Goal: Find contact information: Find contact information

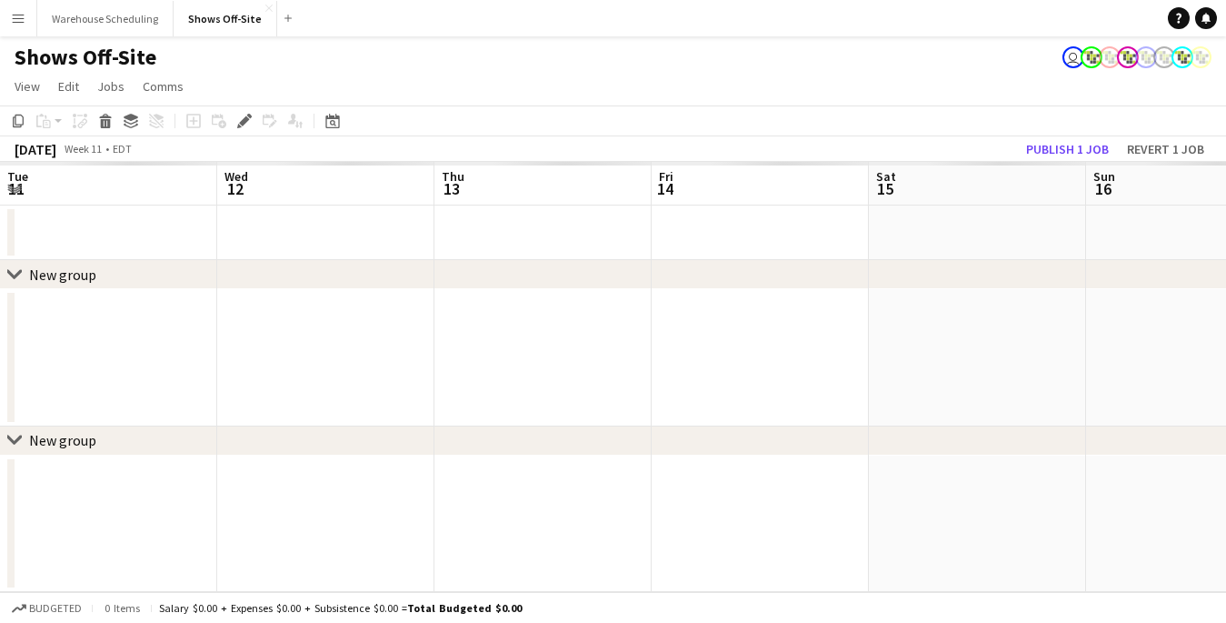
scroll to position [0, 625]
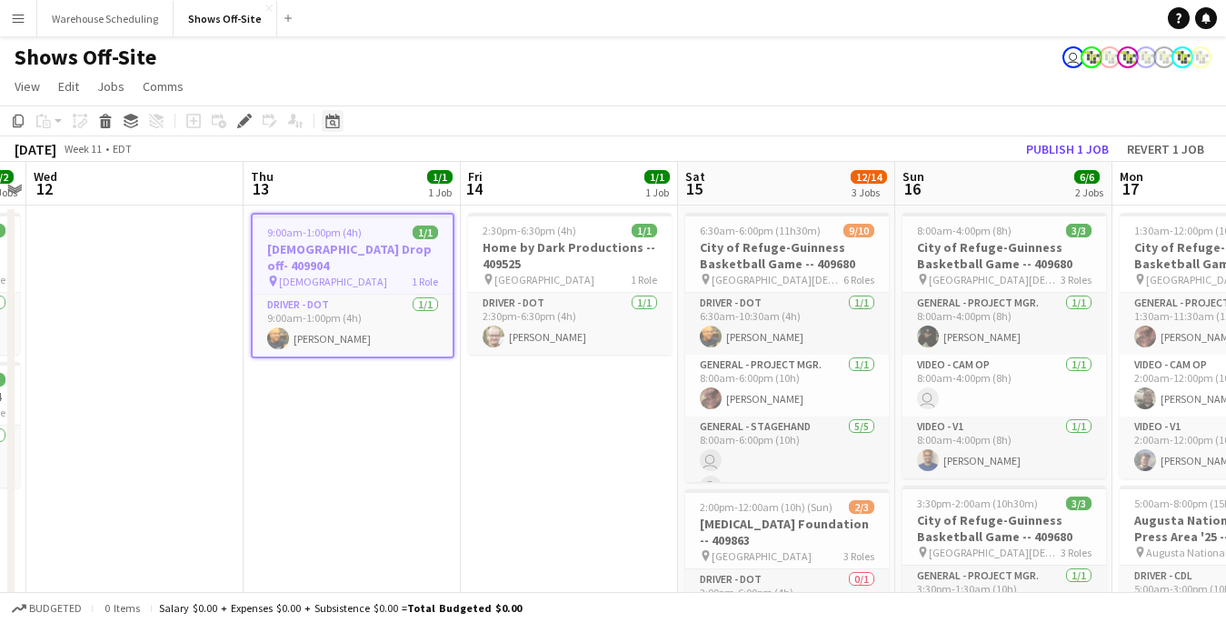
click at [322, 125] on div "Date picker" at bounding box center [333, 121] width 22 height 22
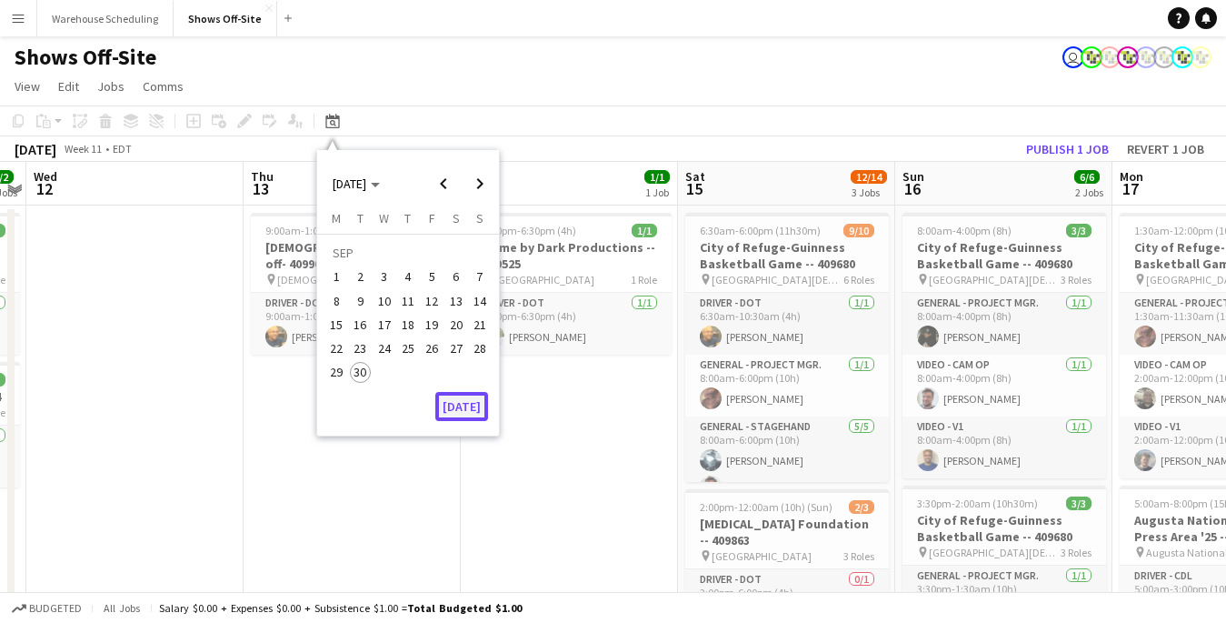
click at [449, 412] on button "[DATE]" at bounding box center [461, 406] width 53 height 29
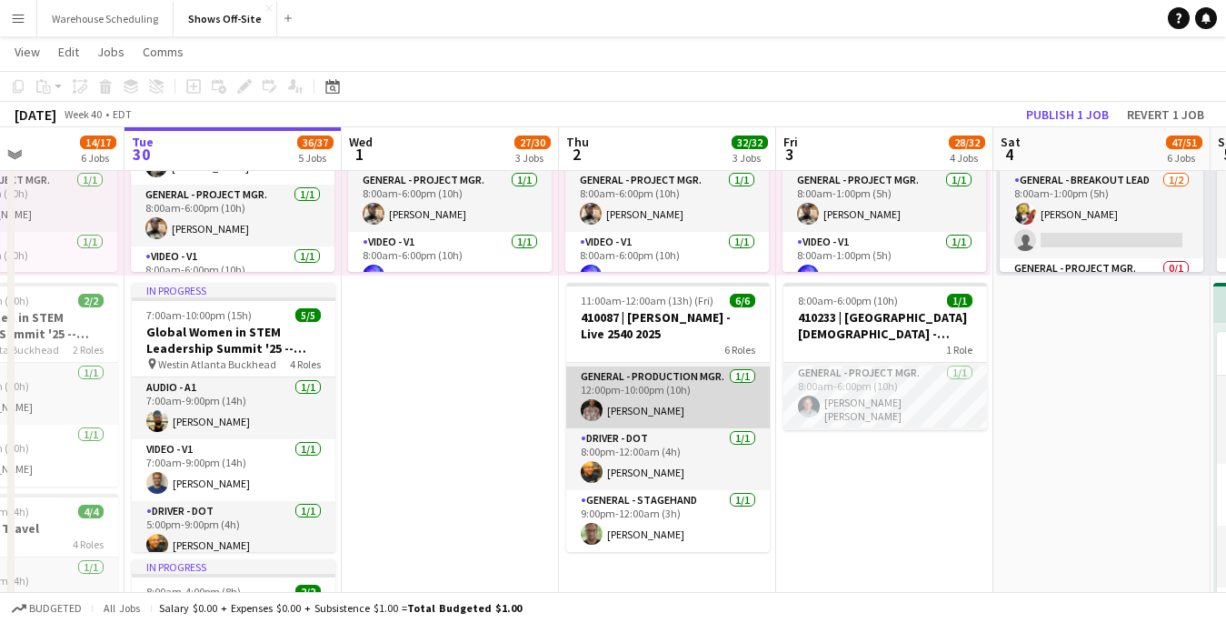
scroll to position [179, 0]
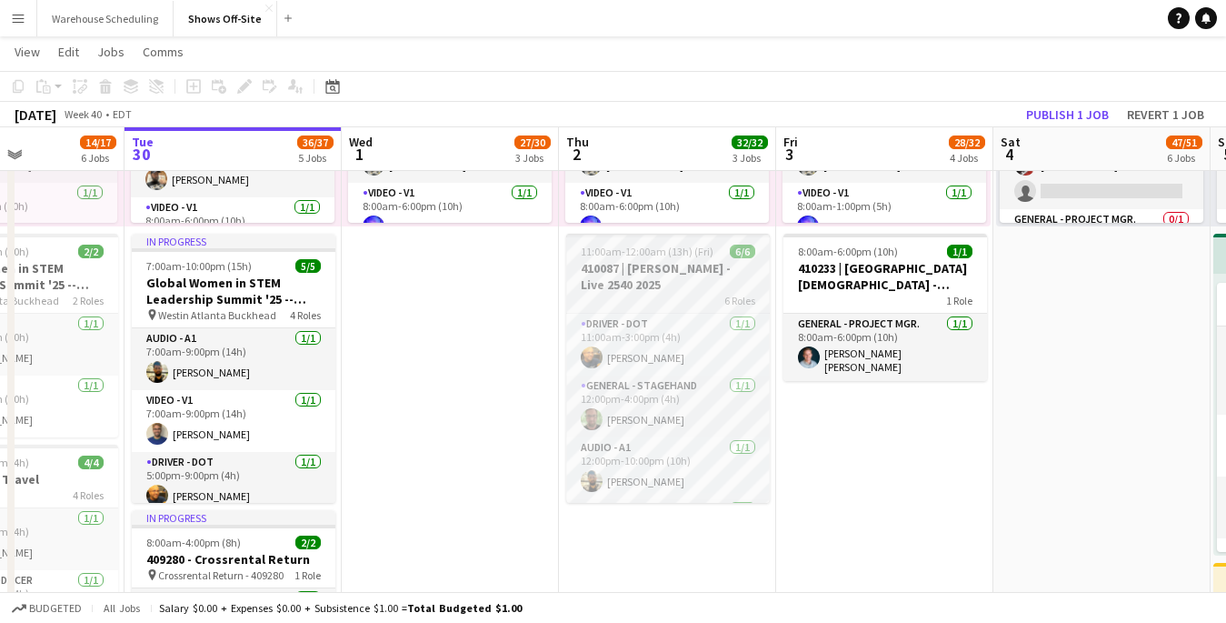
click at [689, 254] on span "11:00am-12:00am (13h) (Fri)" at bounding box center [647, 251] width 133 height 14
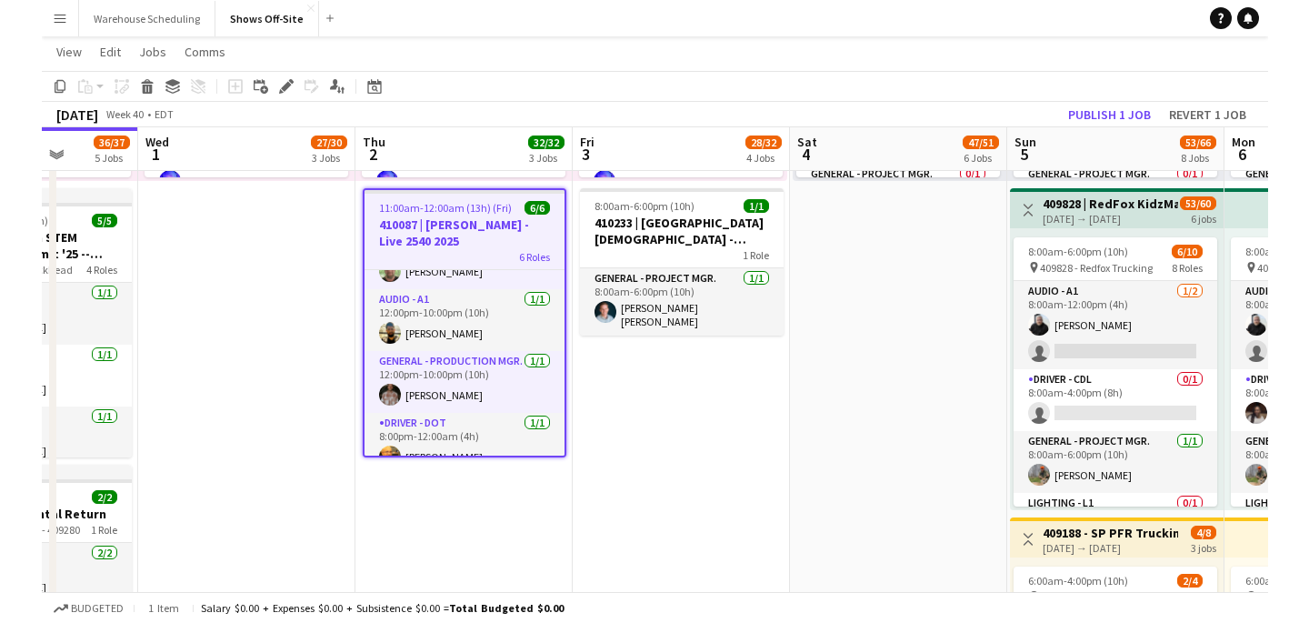
scroll to position [125, 0]
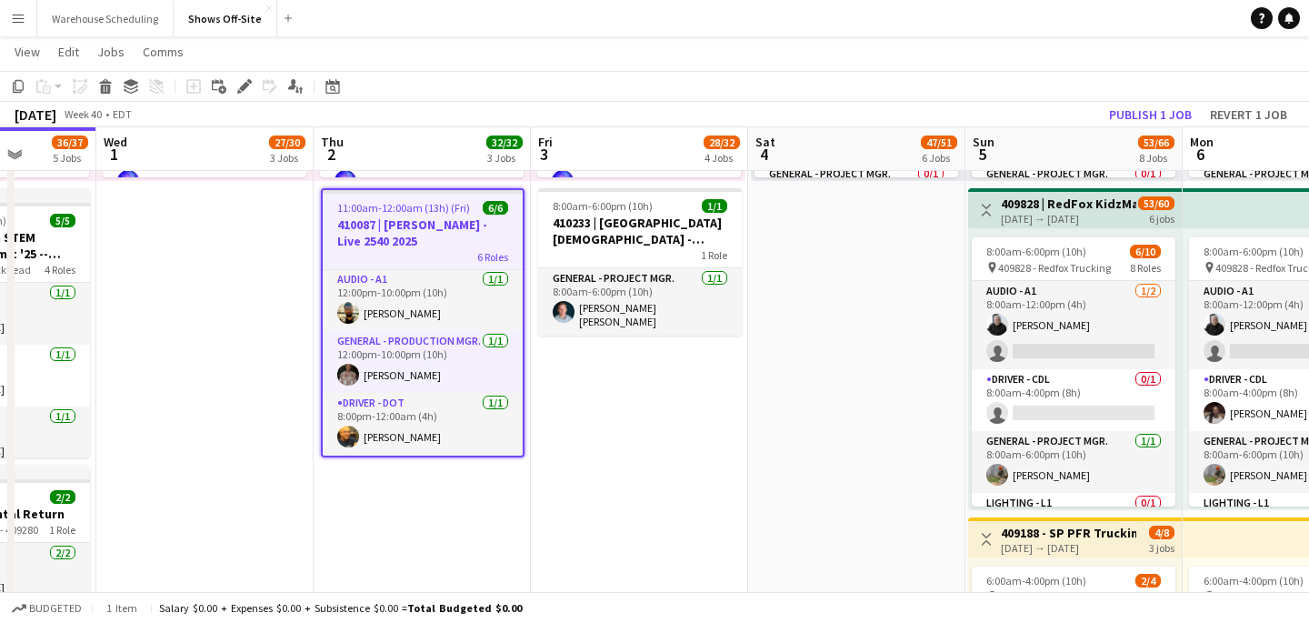
click at [529, 469] on app-date-cell "8:00am-4:00pm (8h) 23/23 pin [GEOGRAPHIC_DATA] Orlando at SeaWorld 16 Roles Aud…" at bounding box center [422, 389] width 217 height 2390
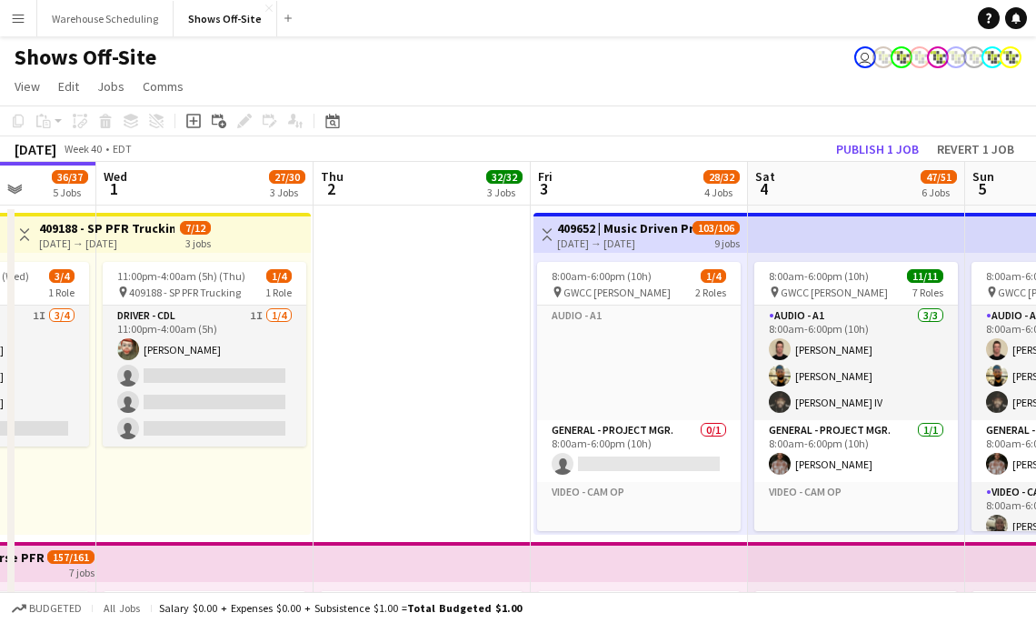
scroll to position [948, 0]
click at [15, 17] on app-icon "Menu" at bounding box center [18, 18] width 15 height 15
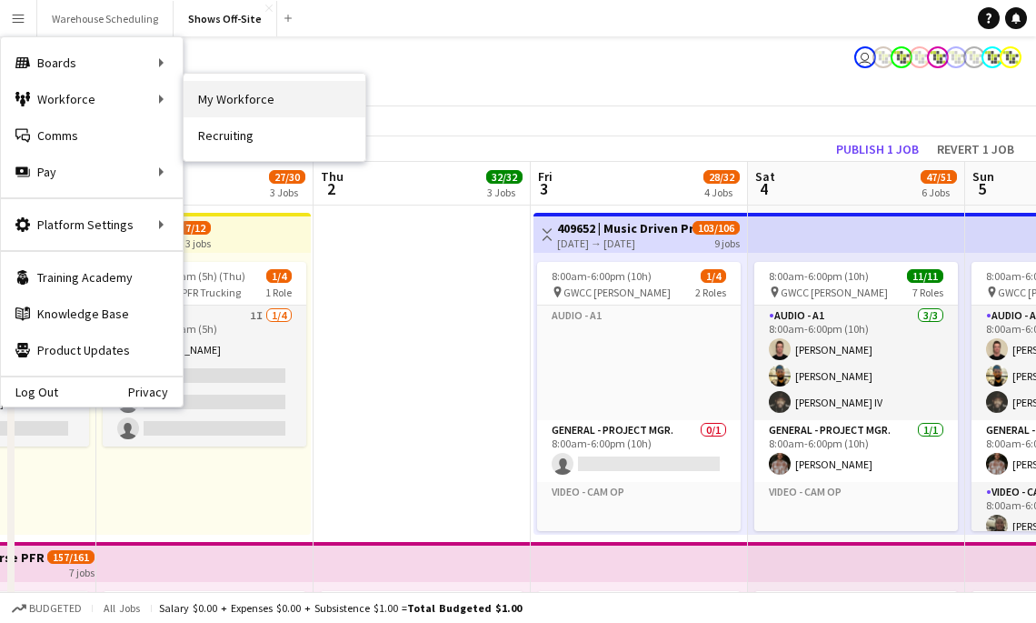
click at [272, 105] on link "My Workforce" at bounding box center [275, 99] width 182 height 36
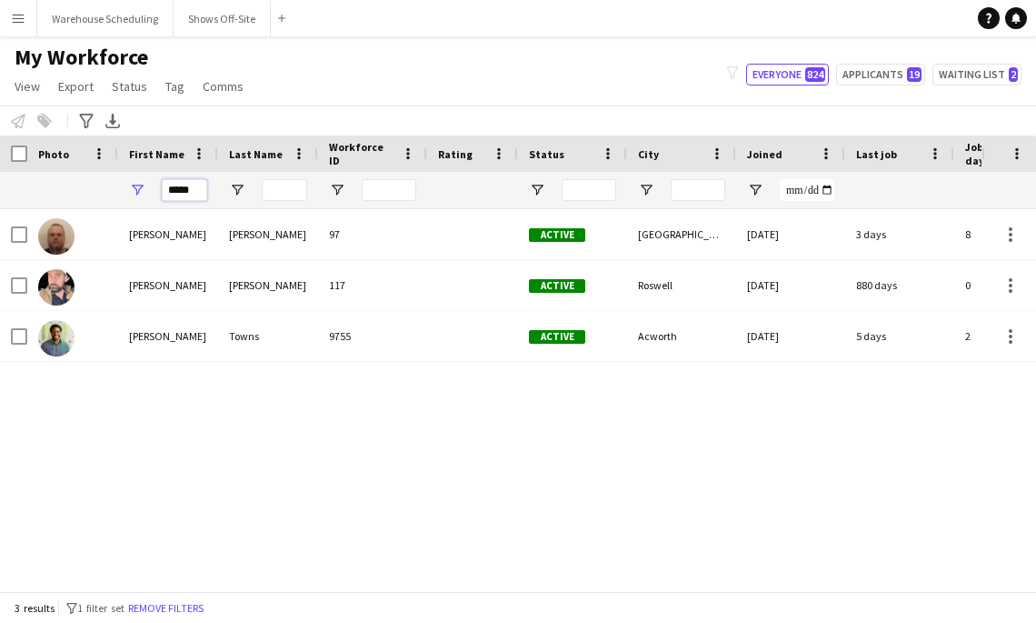
drag, startPoint x: 192, startPoint y: 192, endPoint x: 79, endPoint y: 192, distance: 112.7
click at [85, 192] on div "*****" at bounding box center [985, 190] width 1970 height 36
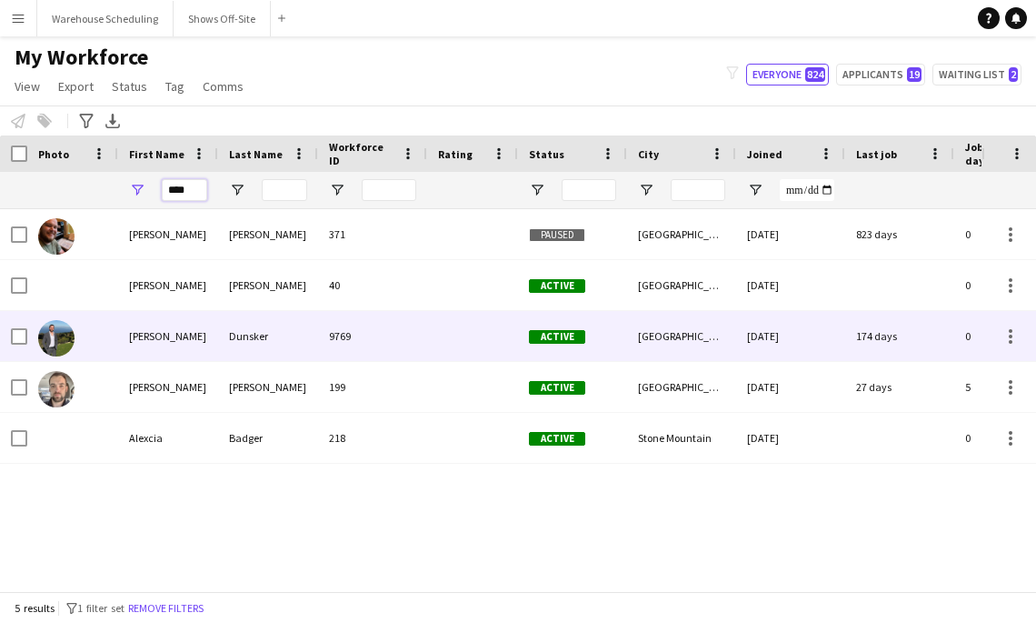
type input "****"
click at [246, 347] on div "Dunsker" at bounding box center [268, 336] width 100 height 50
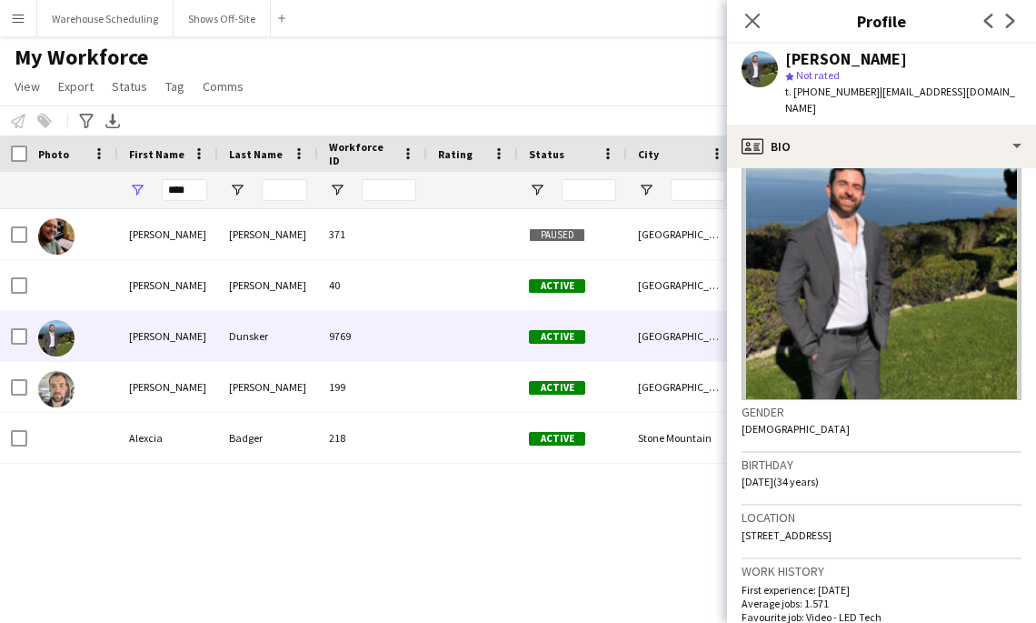
scroll to position [62, 0]
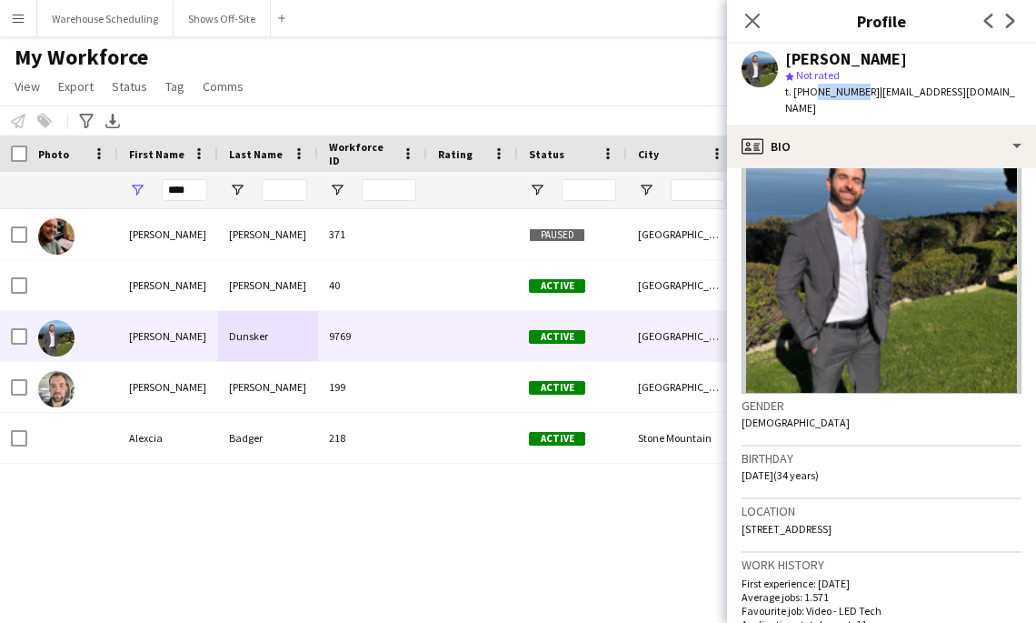
drag, startPoint x: 808, startPoint y: 93, endPoint x: 854, endPoint y: 93, distance: 46.4
click at [854, 93] on span "t. [PHONE_NUMBER]" at bounding box center [832, 92] width 95 height 14
drag, startPoint x: 805, startPoint y: 95, endPoint x: 861, endPoint y: 93, distance: 55.5
click at [861, 93] on div "t. [PHONE_NUMBER] | [EMAIL_ADDRESS][DOMAIN_NAME]" at bounding box center [903, 100] width 236 height 33
copy span "4049327866"
